Goal: Find specific page/section: Find specific page/section

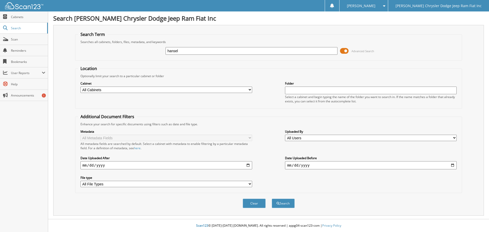
type input "hansel"
click at [272, 199] on button "Search" at bounding box center [283, 203] width 23 height 9
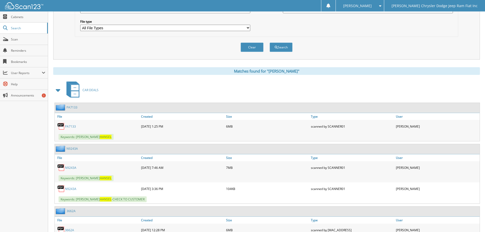
scroll to position [204, 0]
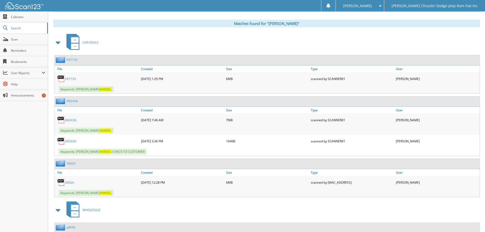
click at [74, 118] on link "N9243A" at bounding box center [70, 120] width 11 height 4
